Goal: Information Seeking & Learning: Learn about a topic

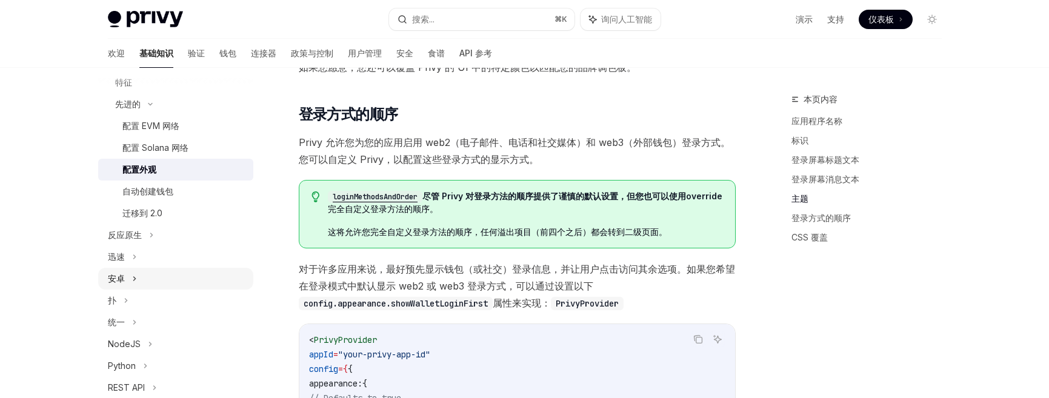
scroll to position [256, 0]
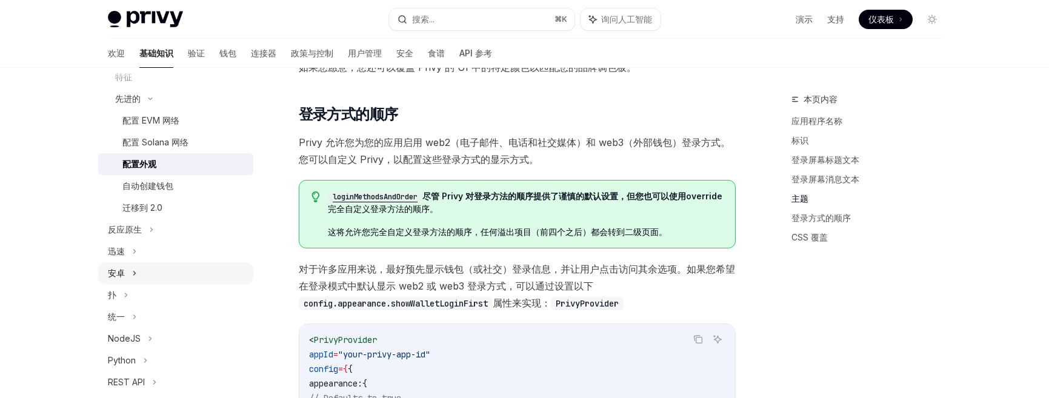
click at [121, 279] on div "安卓" at bounding box center [116, 273] width 17 height 15
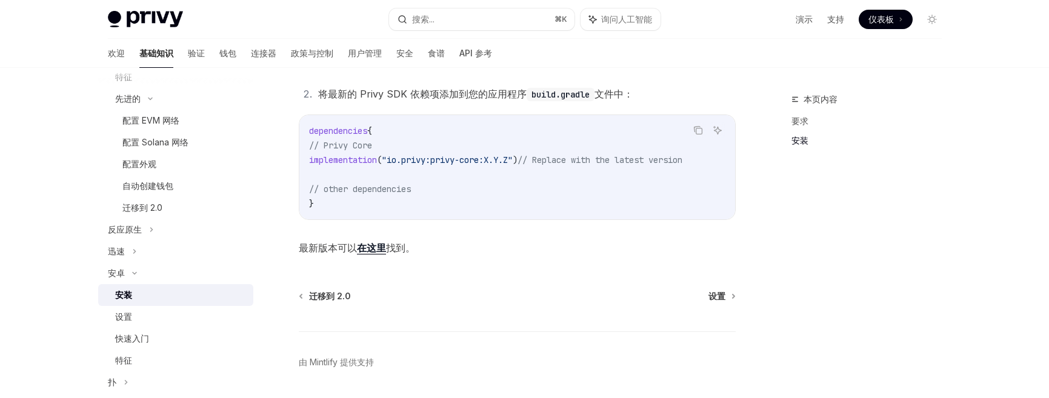
scroll to position [390, 0]
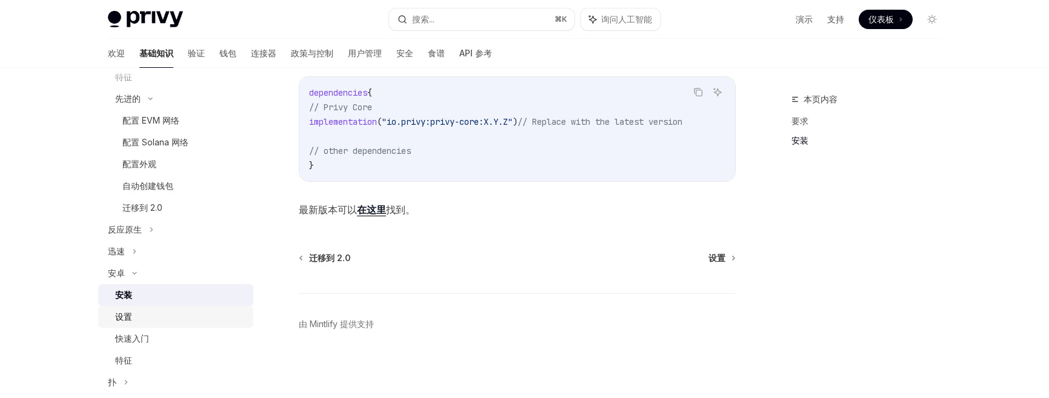
click at [125, 317] on font "设置" at bounding box center [123, 316] width 17 height 10
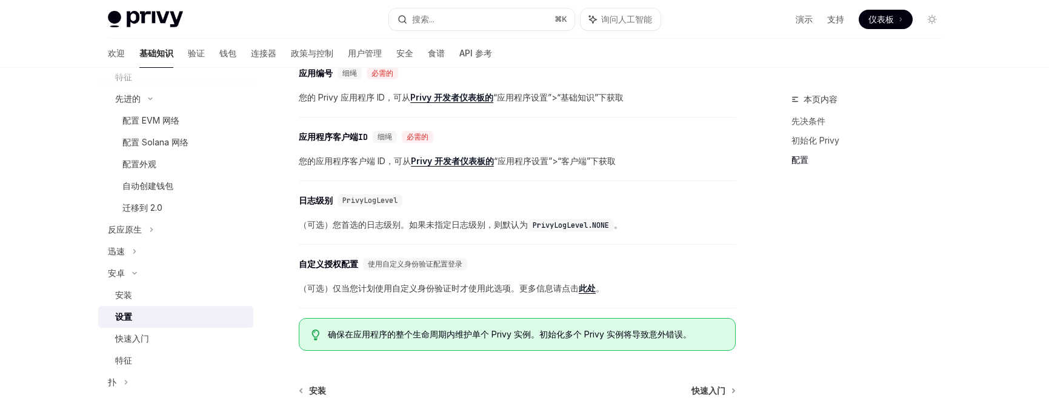
scroll to position [657, 0]
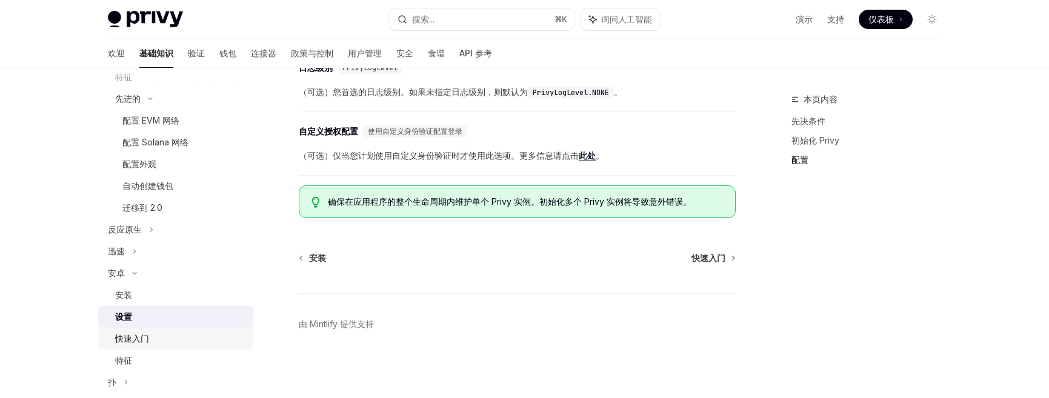
click at [139, 343] on div "快速入门" at bounding box center [132, 338] width 34 height 15
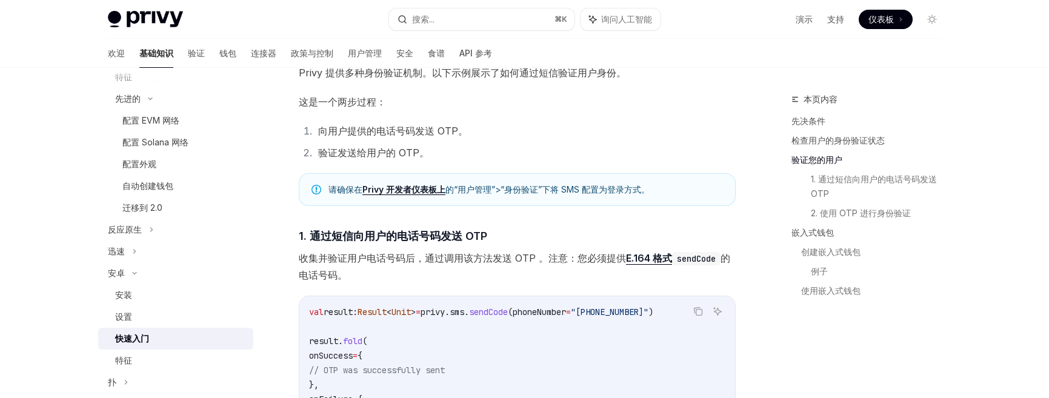
scroll to position [760, 0]
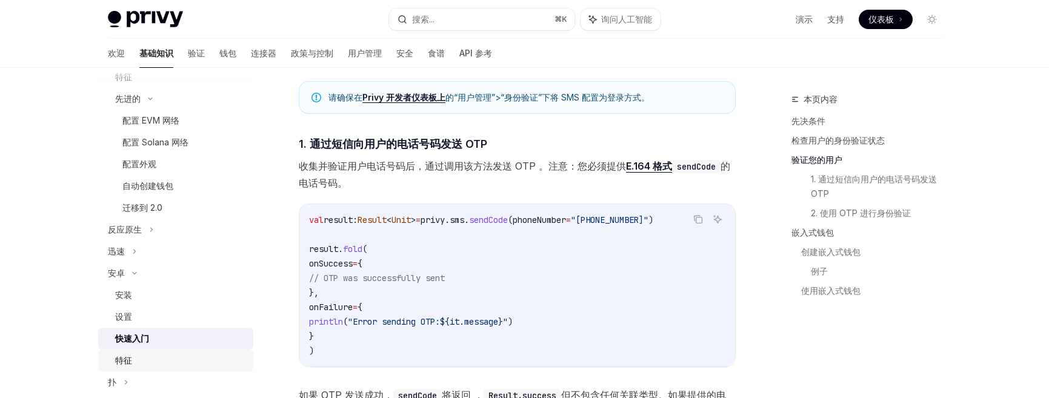
click at [134, 362] on div "特征" at bounding box center [180, 360] width 131 height 15
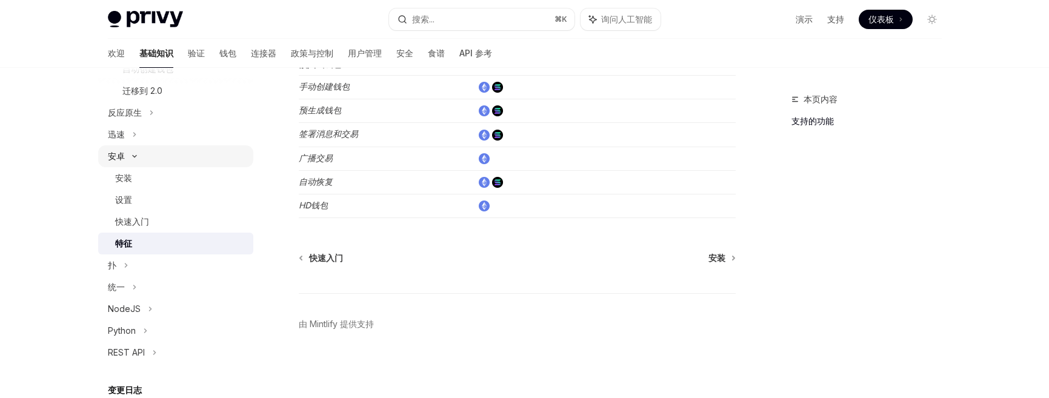
scroll to position [376, 0]
click at [150, 215] on div "快速入门" at bounding box center [180, 218] width 131 height 15
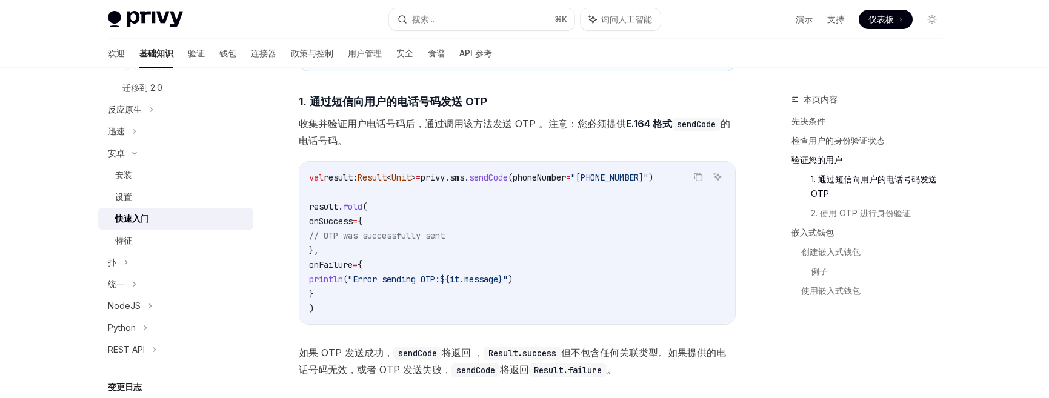
scroll to position [921, 0]
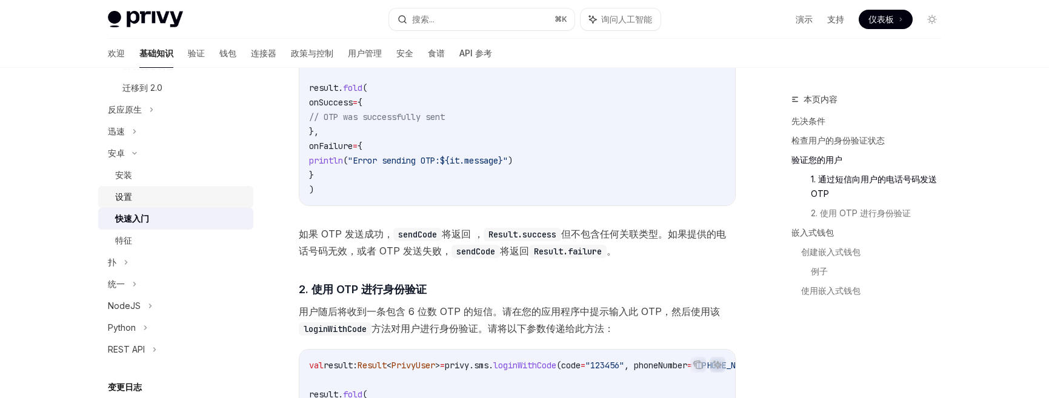
click at [147, 190] on div "设置" at bounding box center [180, 197] width 131 height 15
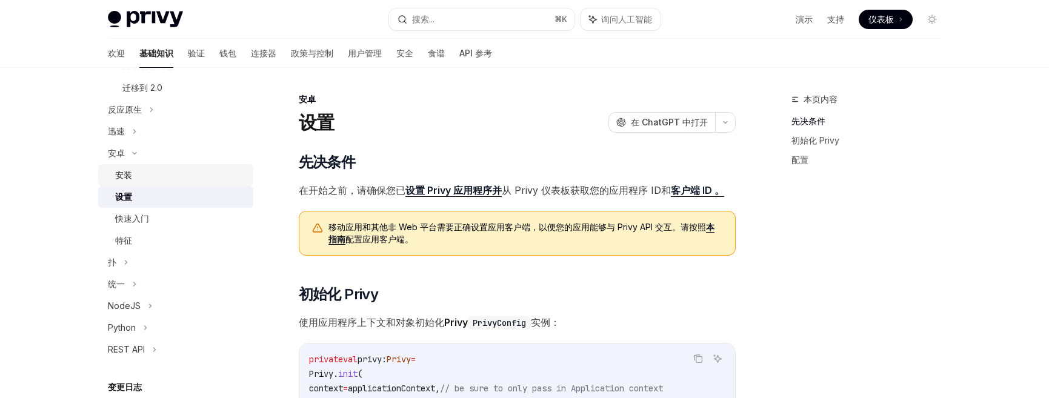
click at [138, 176] on div "安装" at bounding box center [180, 175] width 131 height 15
type textarea "*"
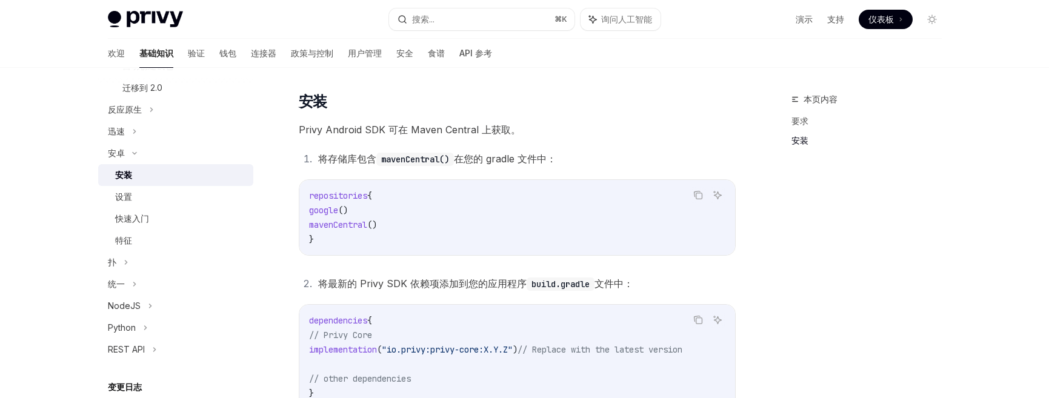
scroll to position [135, 0]
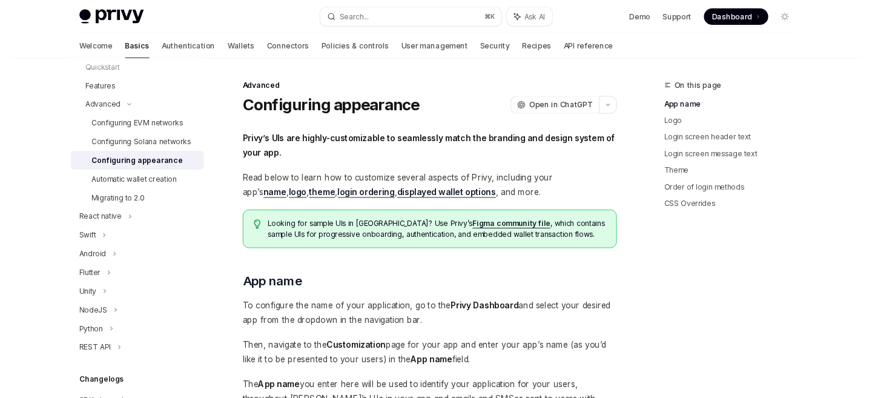
scroll to position [314, 0]
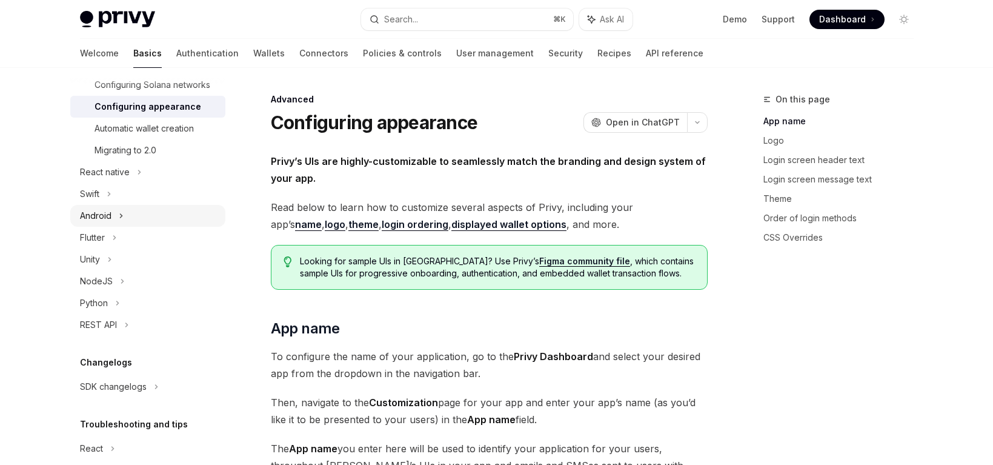
click at [101, 216] on div "Android" at bounding box center [96, 215] width 32 height 15
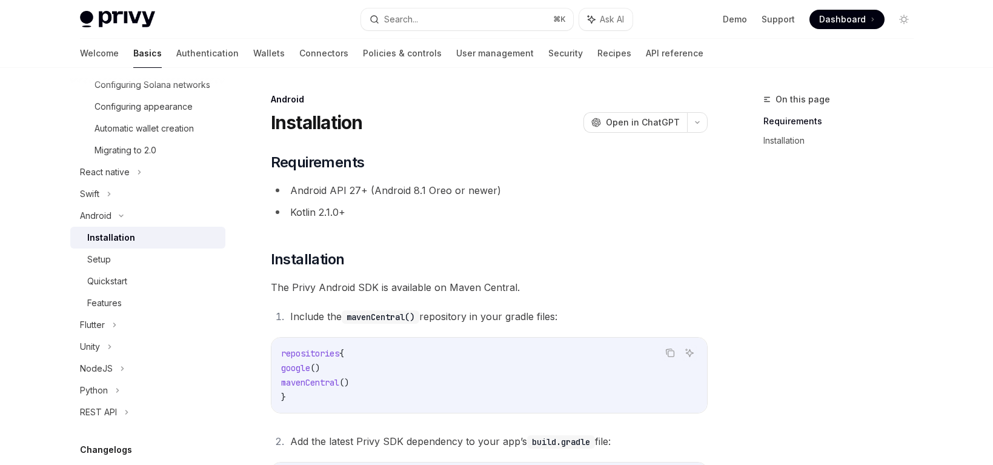
type textarea "*"
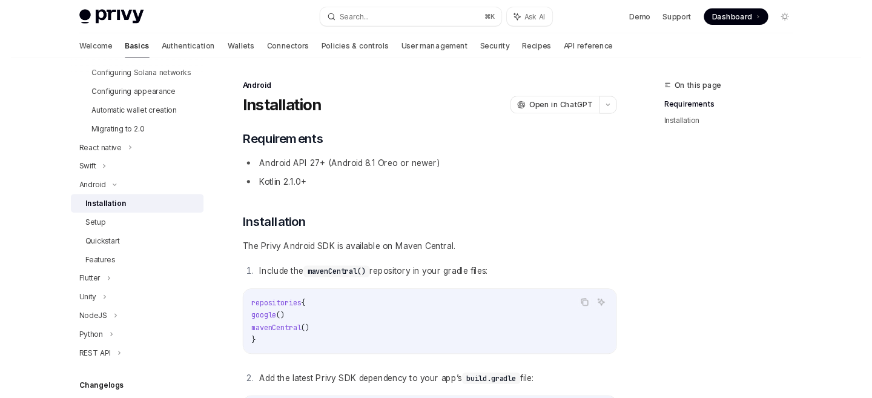
scroll to position [314, 0]
